Goal: Navigation & Orientation: Find specific page/section

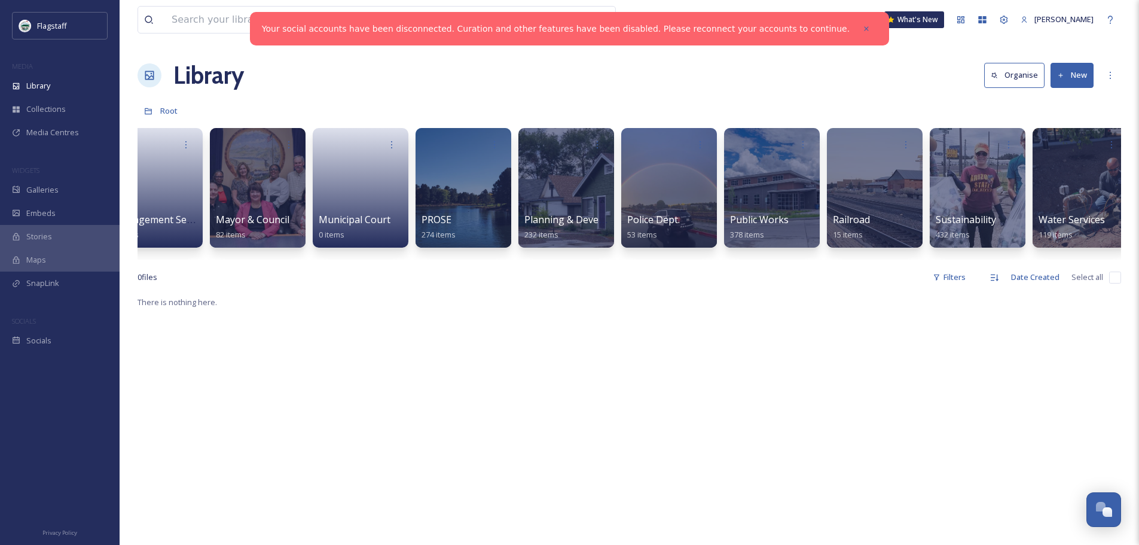
scroll to position [0, 971]
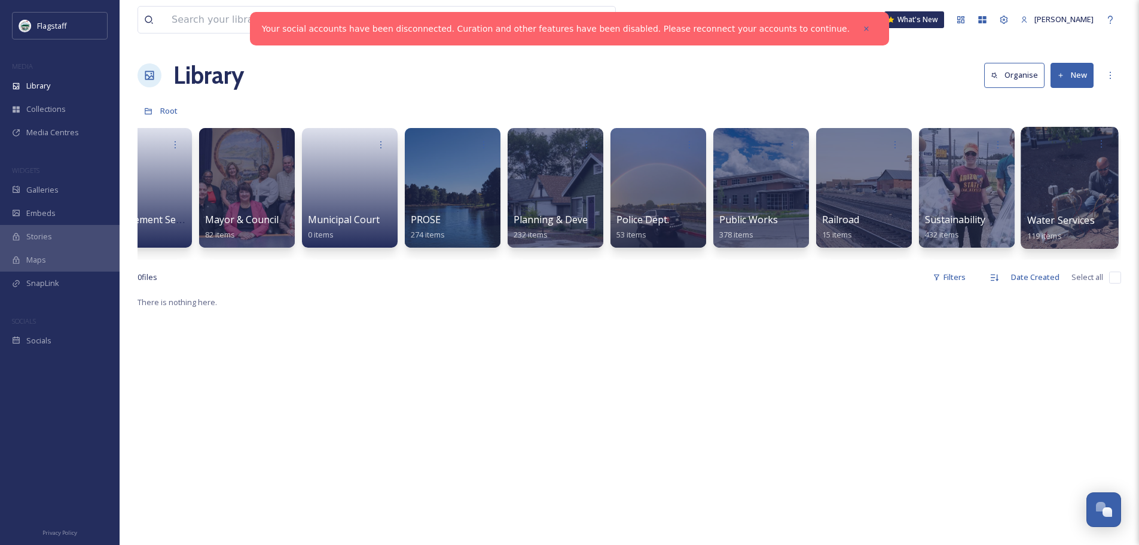
click at [1095, 204] on div at bounding box center [1069, 188] width 97 height 122
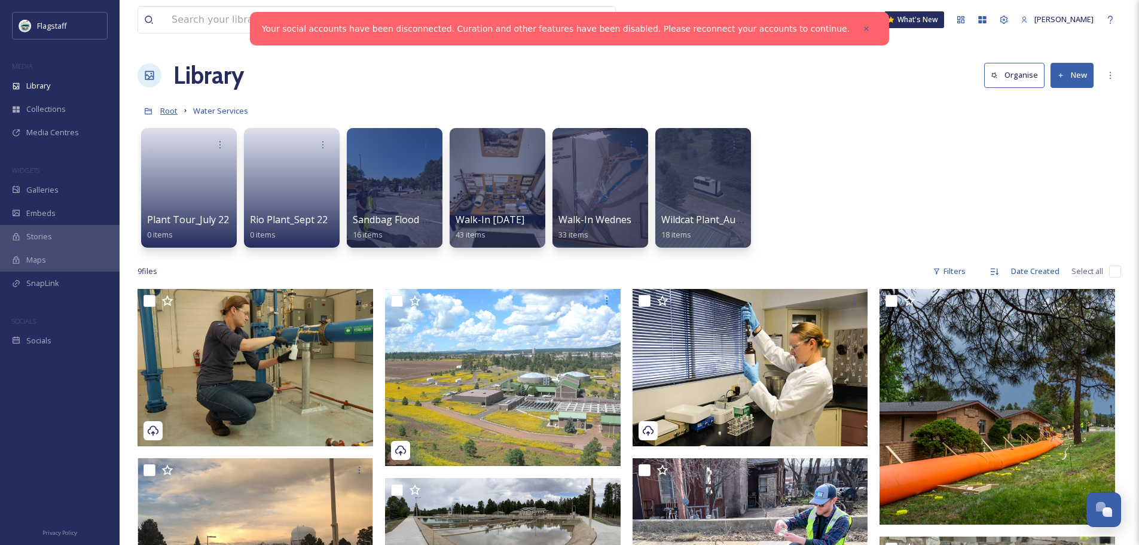
click at [163, 114] on span "Root" at bounding box center [168, 110] width 17 height 11
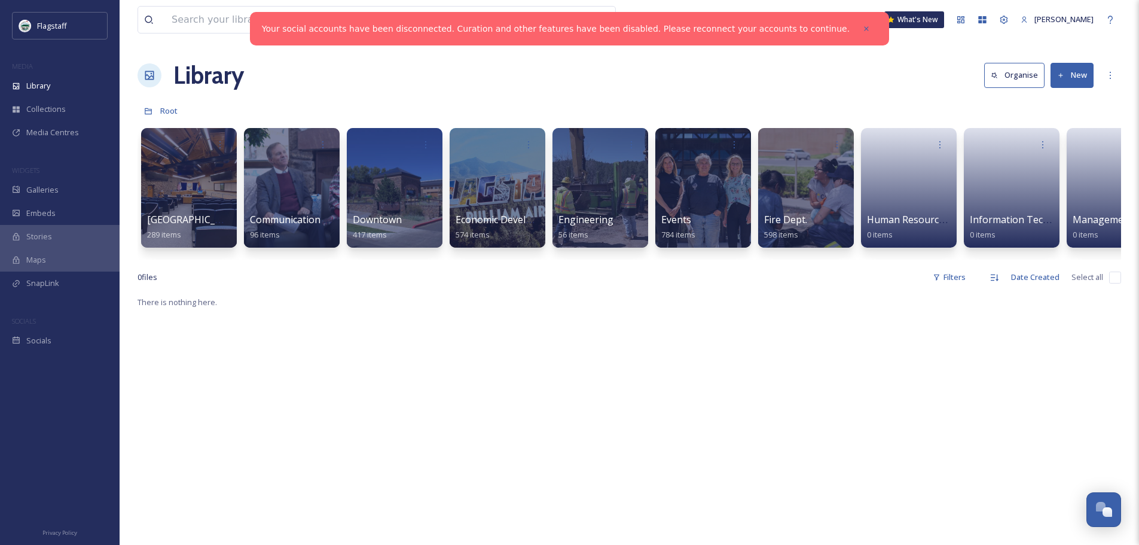
drag, startPoint x: 932, startPoint y: 258, endPoint x: 963, endPoint y: 261, distance: 30.6
click at [963, 260] on div "City Hall 289 items Communication & Civic Engagement 96 items Downtown 417 item…" at bounding box center [630, 191] width 984 height 138
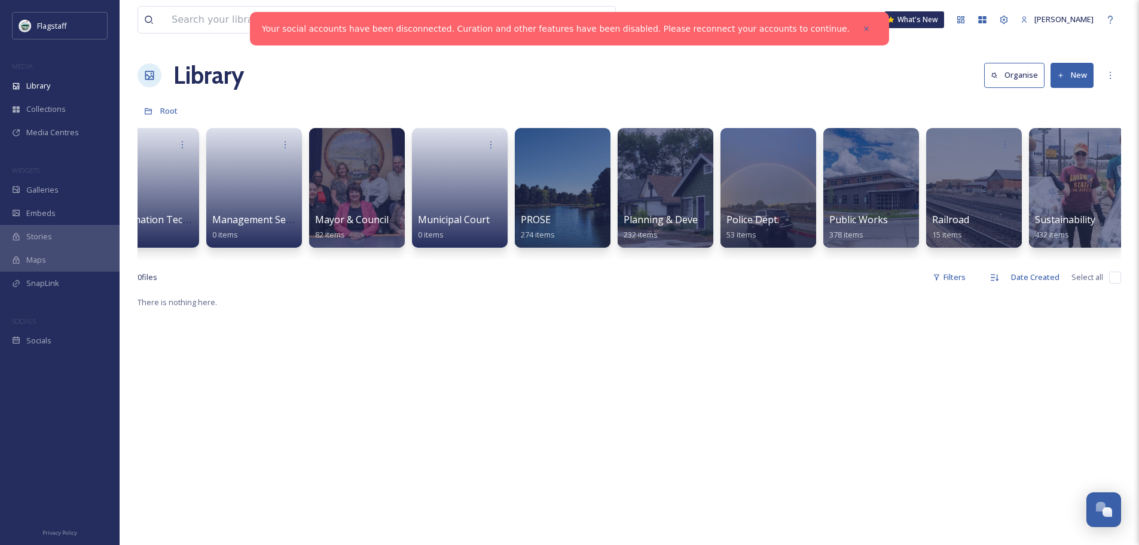
click at [1024, 188] on div "City Hall 289 items Communication & Civic Engagement 96 items Downtown 417 item…" at bounding box center [630, 191] width 984 height 138
click at [1043, 185] on div at bounding box center [1076, 188] width 97 height 122
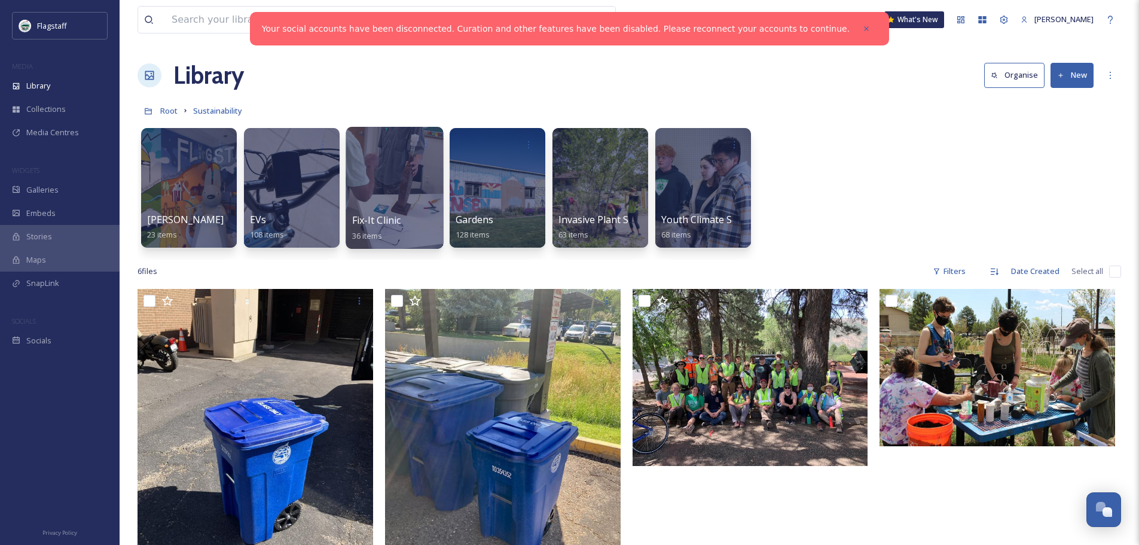
click at [408, 206] on div at bounding box center [394, 188] width 97 height 122
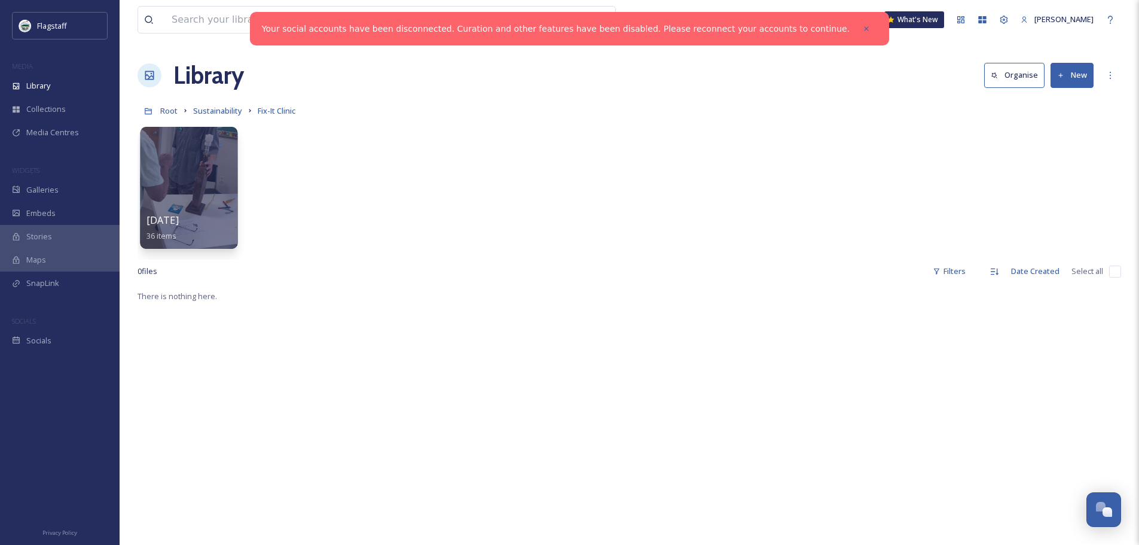
click at [187, 187] on div at bounding box center [188, 188] width 97 height 122
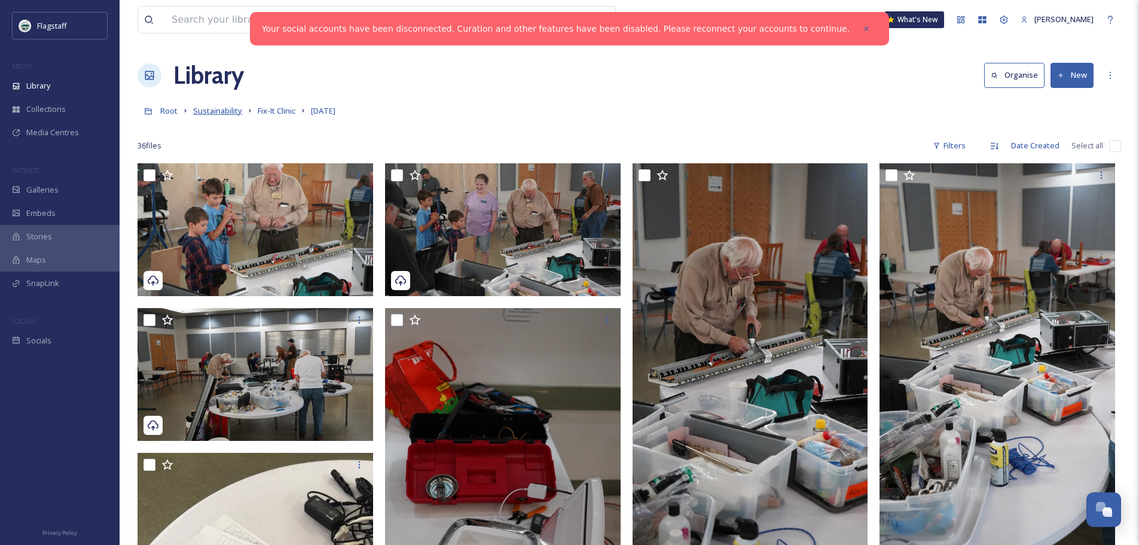
click at [222, 114] on span "Sustainability" at bounding box center [217, 110] width 49 height 11
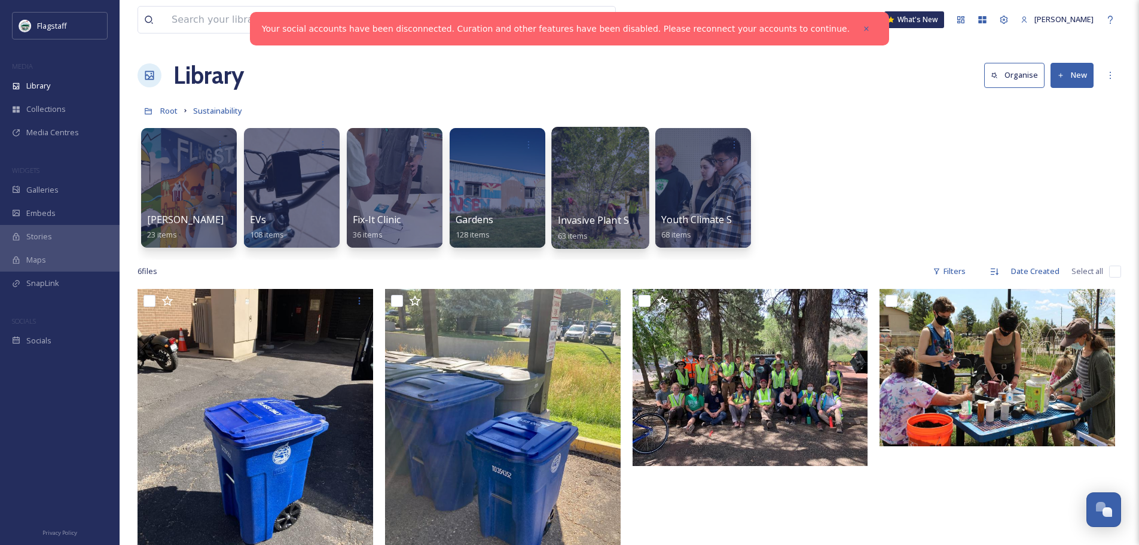
click at [581, 175] on div at bounding box center [599, 188] width 97 height 122
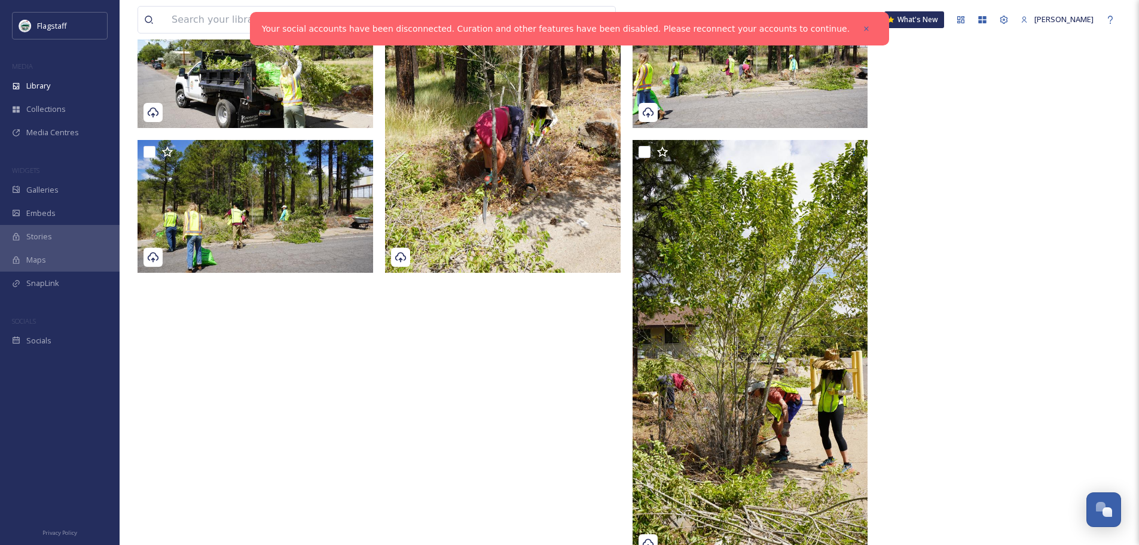
scroll to position [3084, 0]
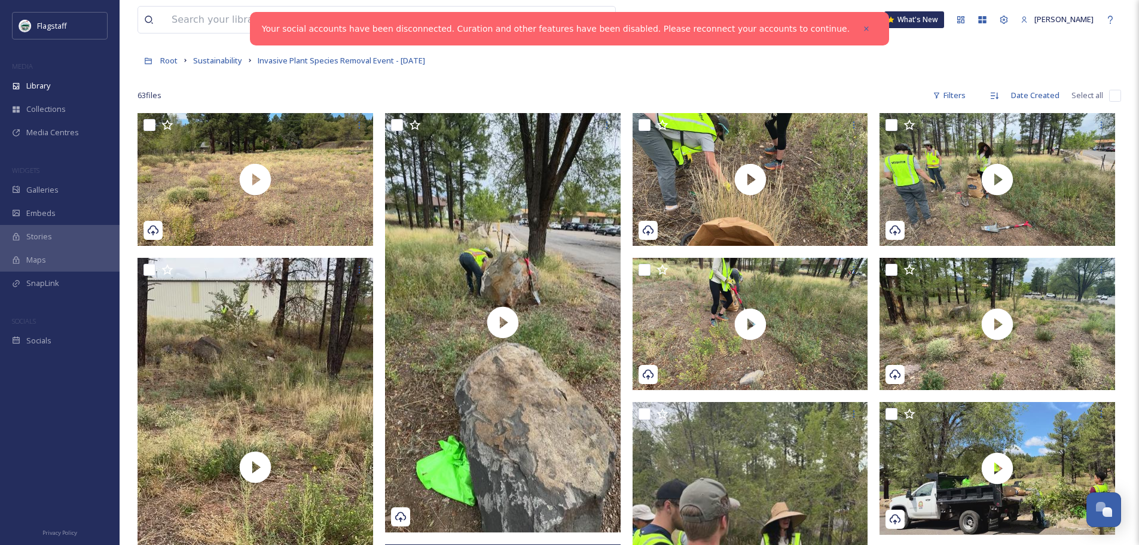
scroll to position [0, 0]
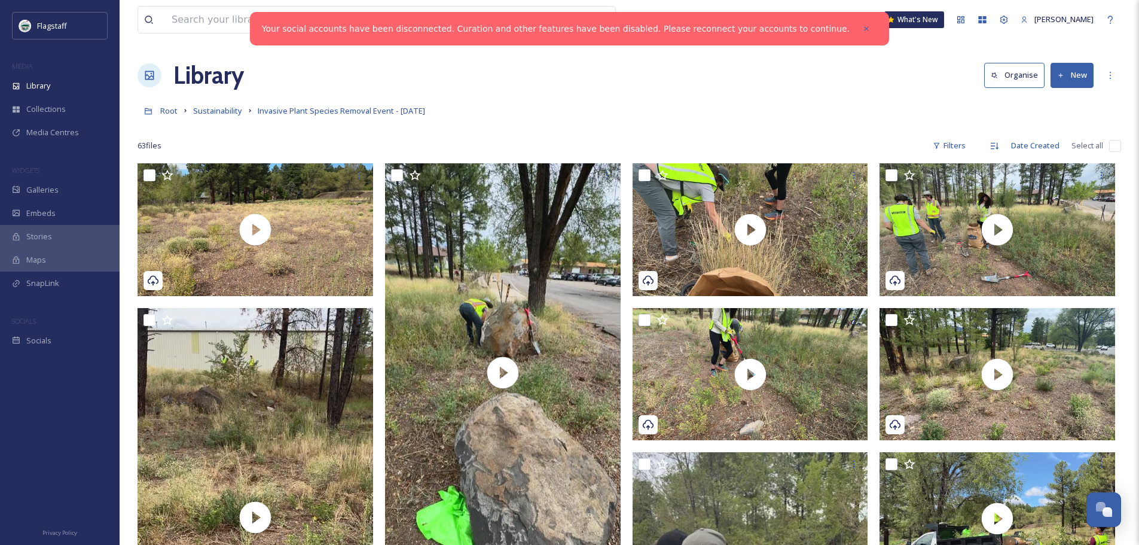
click at [632, 101] on div "Root Sustainability Invasive Plant Species Removal Event - [DATE]" at bounding box center [630, 110] width 984 height 23
click at [227, 111] on span "Sustainability" at bounding box center [217, 110] width 49 height 11
